Goal: Book appointment/travel/reservation

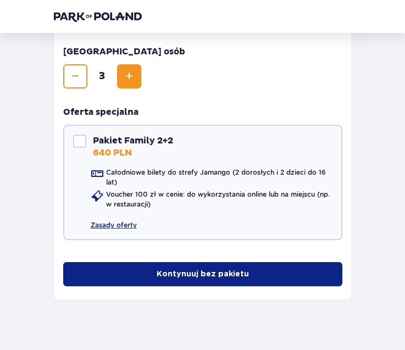
scroll to position [331, 0]
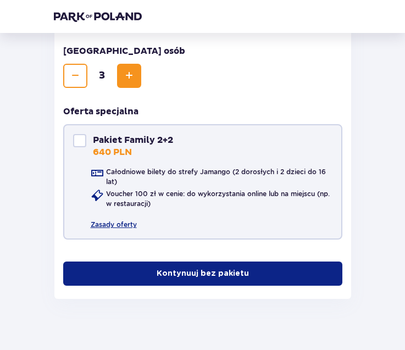
click at [102, 151] on p "640 PLN" at bounding box center [112, 152] width 39 height 12
click at [117, 151] on p "640 PLN" at bounding box center [112, 152] width 39 height 12
checkbox input "false"
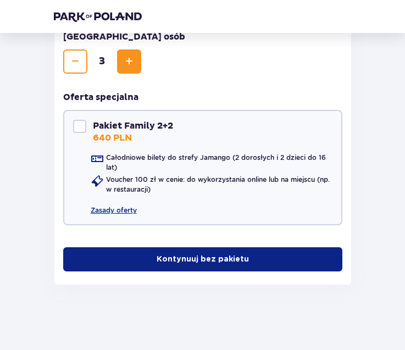
scroll to position [346, 0]
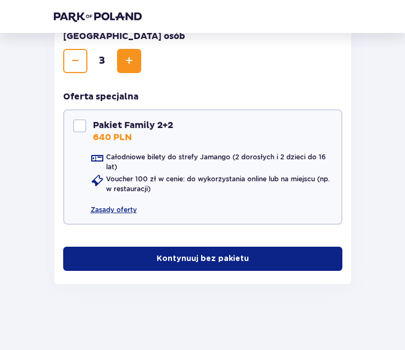
click at [176, 265] on button "Kontynuuj bez pakietu" at bounding box center [202, 259] width 279 height 24
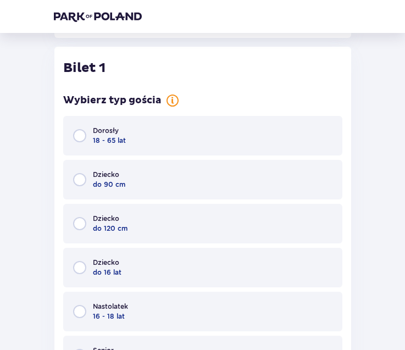
scroll to position [597, 0]
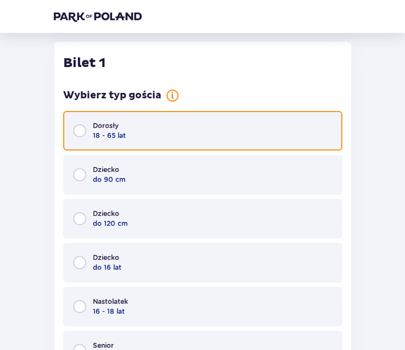
click at [84, 129] on input "radio" at bounding box center [79, 130] width 13 height 13
radio input "true"
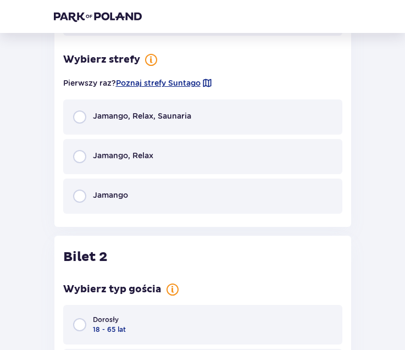
scroll to position [1031, 0]
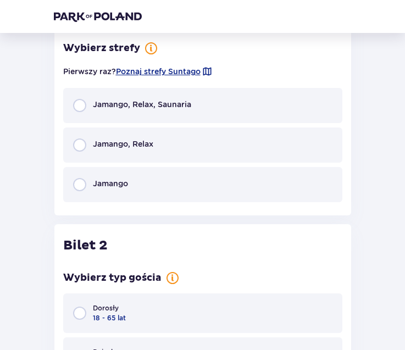
click at [84, 152] on div "Jamango, Relax" at bounding box center [202, 144] width 279 height 35
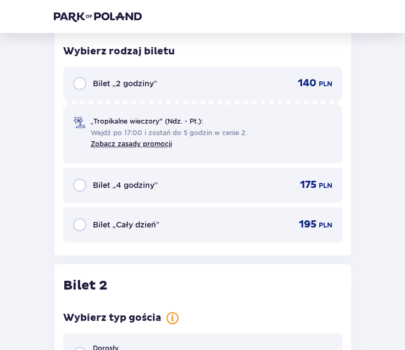
scroll to position [1209, 0]
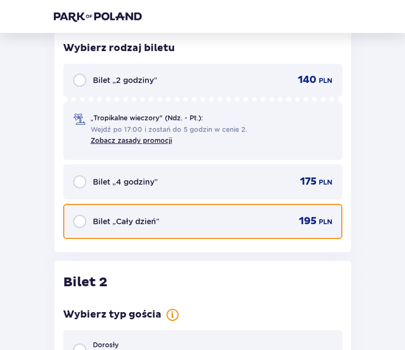
click at [79, 224] on input "radio" at bounding box center [79, 221] width 13 height 13
radio input "true"
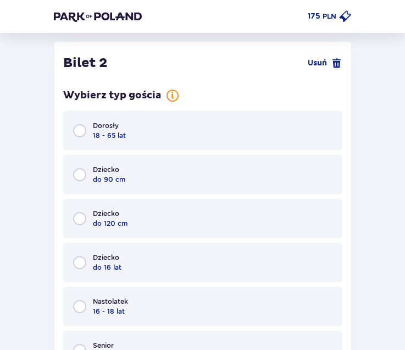
scroll to position [1483, 0]
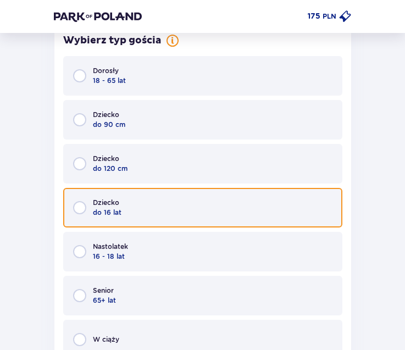
click at [80, 206] on input "radio" at bounding box center [79, 207] width 13 height 13
radio input "true"
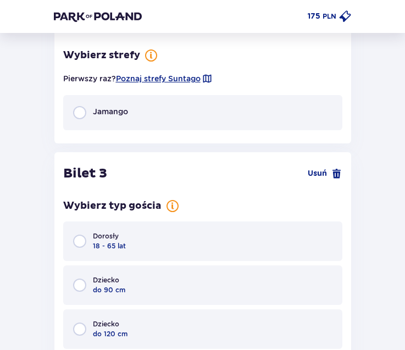
scroll to position [1862, 0]
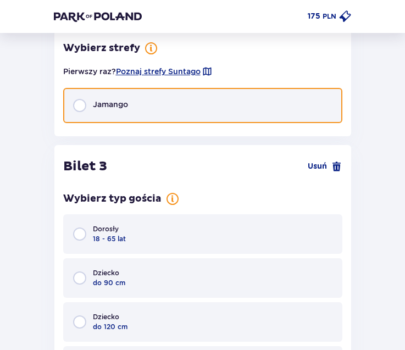
click at [77, 104] on input "radio" at bounding box center [79, 105] width 13 height 13
radio input "true"
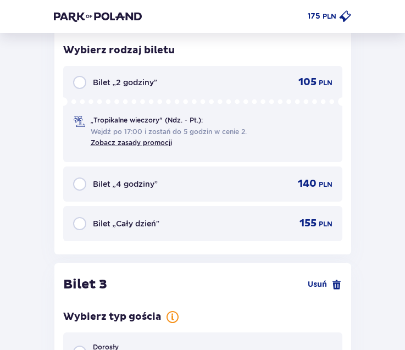
scroll to position [1961, 0]
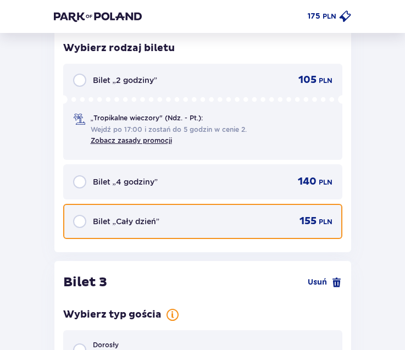
click at [80, 219] on input "radio" at bounding box center [79, 221] width 13 height 13
radio input "true"
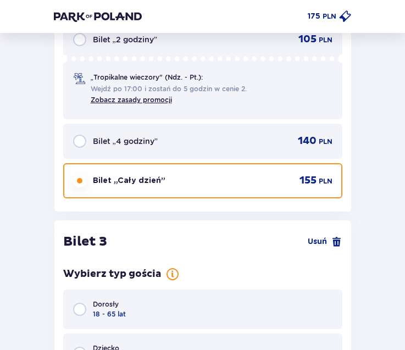
scroll to position [2180, 0]
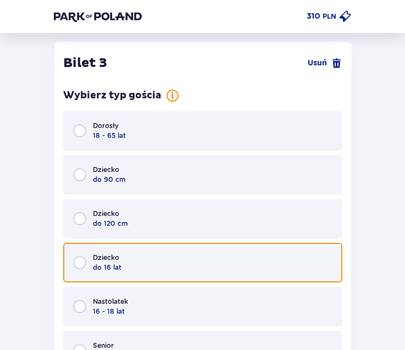
click at [80, 257] on input "radio" at bounding box center [79, 262] width 13 height 13
radio input "true"
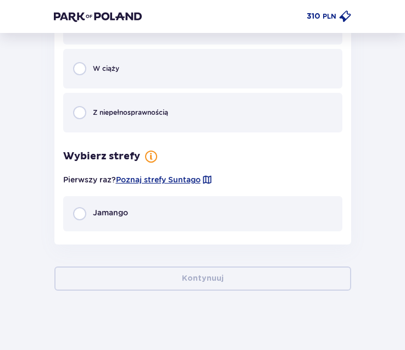
scroll to position [2513, 0]
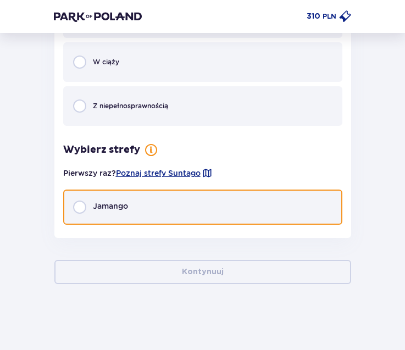
click at [82, 206] on input "radio" at bounding box center [79, 207] width 13 height 13
radio input "true"
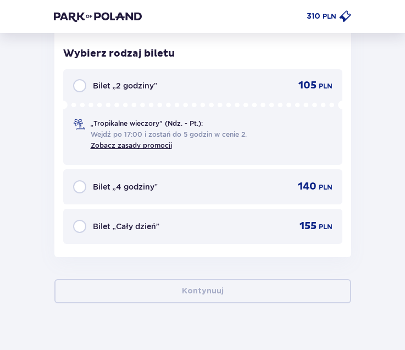
scroll to position [2713, 0]
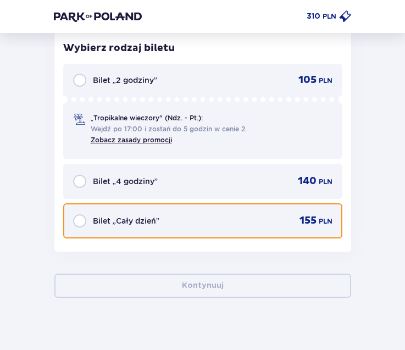
click at [81, 218] on input "radio" at bounding box center [79, 220] width 13 height 13
radio input "true"
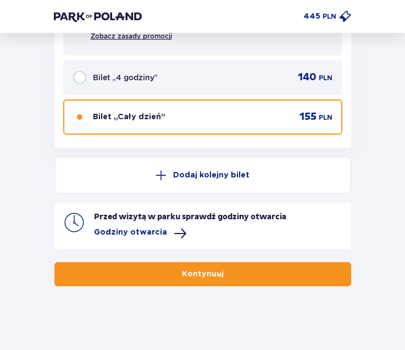
scroll to position [2819, 0]
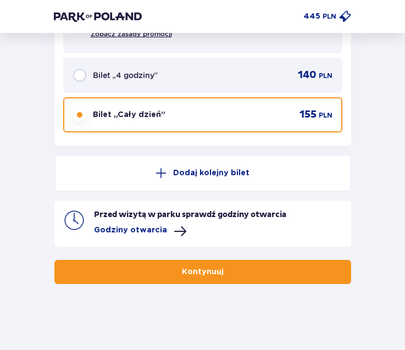
click at [124, 263] on button "Kontynuuj" at bounding box center [202, 272] width 297 height 24
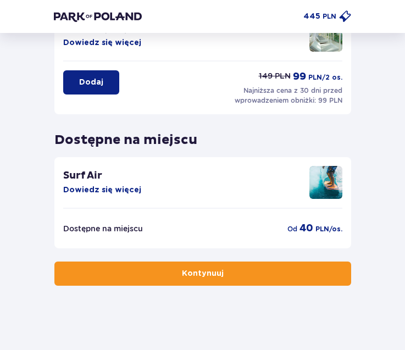
scroll to position [313, 0]
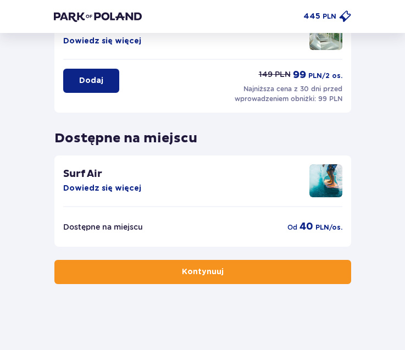
click at [95, 273] on button "Kontynuuj" at bounding box center [202, 272] width 297 height 24
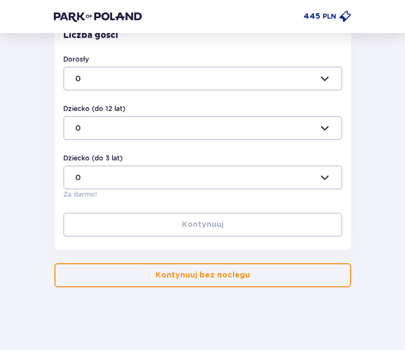
scroll to position [393, 0]
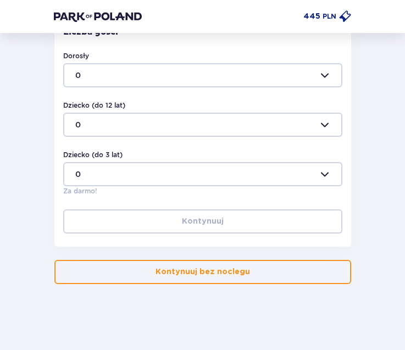
click at [102, 266] on button "Kontynuuj bez noclegu" at bounding box center [202, 272] width 297 height 24
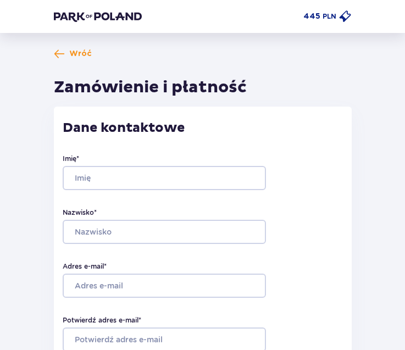
click at [213, 88] on h1 "Zamówienie i płatność" at bounding box center [150, 87] width 193 height 21
